Goal: Task Accomplishment & Management: Manage account settings

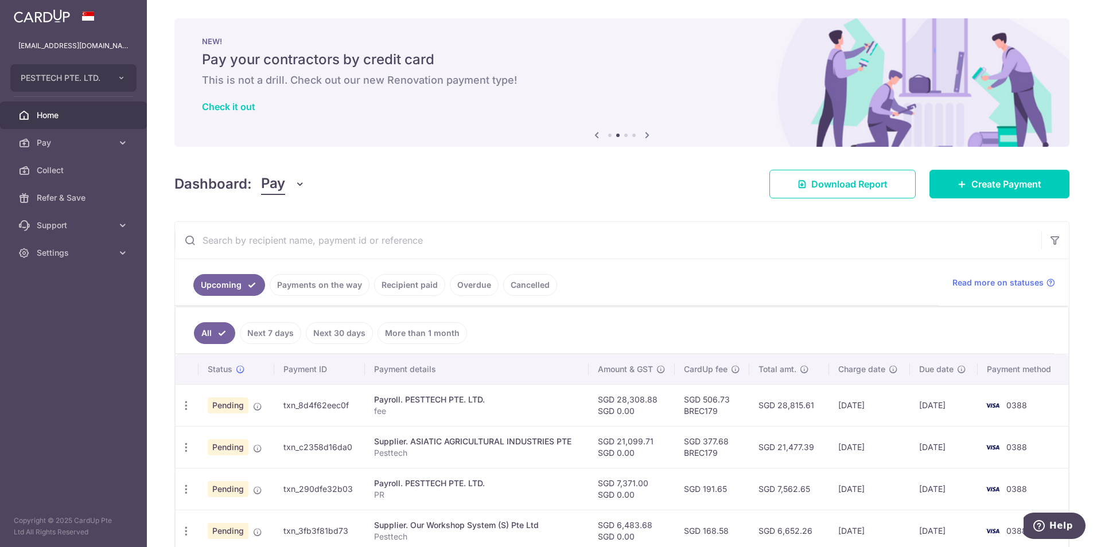
scroll to position [14, 0]
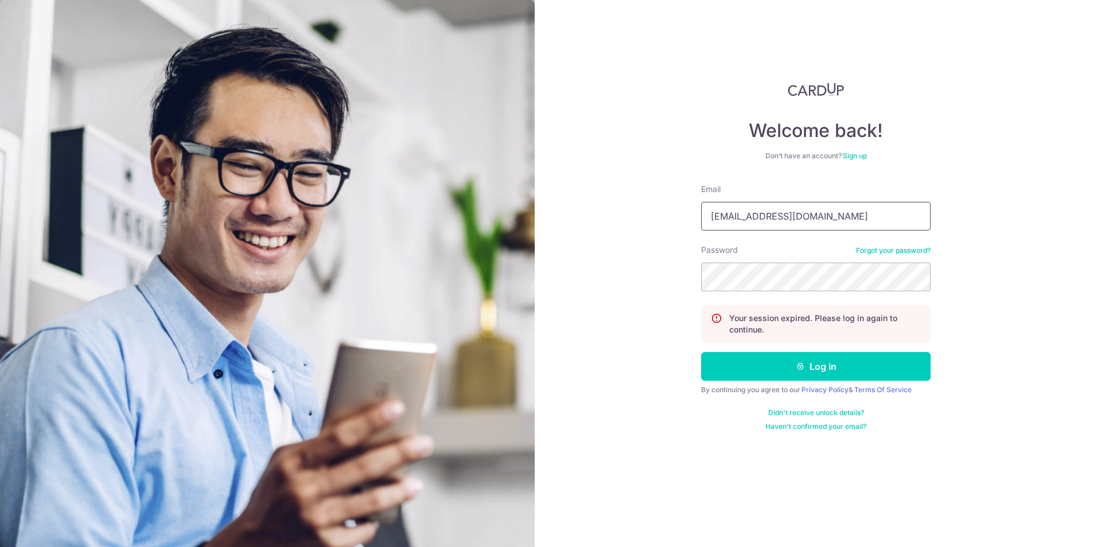
drag, startPoint x: 0, startPoint y: 0, endPoint x: 834, endPoint y: 219, distance: 862.3
click at [834, 219] on input "[EMAIL_ADDRESS][DOMAIN_NAME]" at bounding box center [815, 216] width 229 height 29
type input "[EMAIL_ADDRESS][DOMAIN_NAME]"
click at [784, 372] on button "Log in" at bounding box center [815, 366] width 229 height 29
